Goal: Find contact information: Find contact information

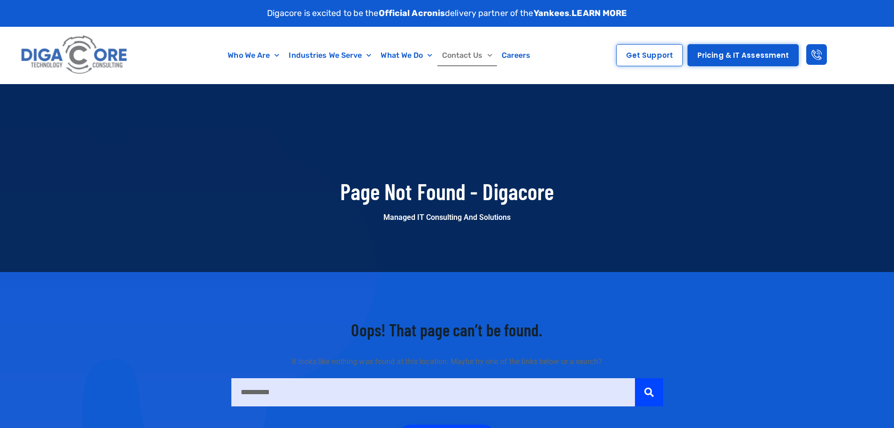
click at [469, 55] on link "Contact Us" at bounding box center [467, 56] width 60 height 22
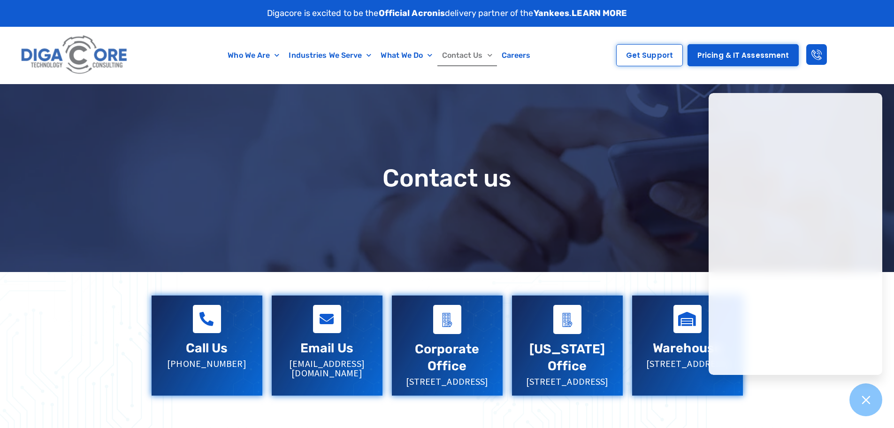
click at [594, 154] on div "Contact us" at bounding box center [447, 178] width 610 height 188
click at [871, 402] on icon at bounding box center [866, 399] width 12 height 12
